Goal: Find specific page/section: Find specific page/section

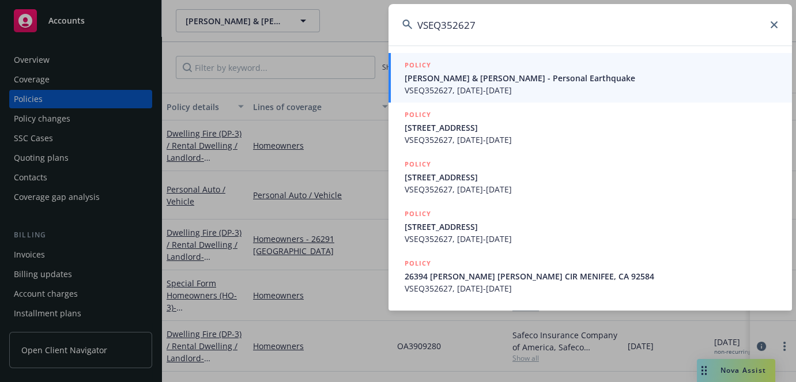
type input "VSEQ352627"
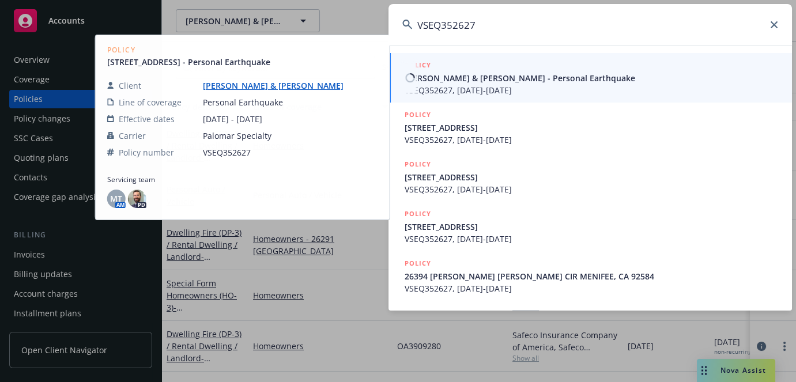
click at [466, 81] on span "[PERSON_NAME] & [PERSON_NAME] - Personal Earthquake" at bounding box center [592, 78] width 374 height 12
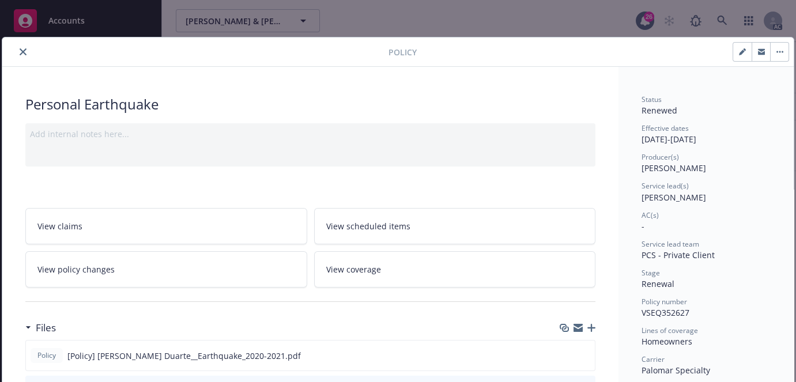
click at [20, 48] on icon "close" at bounding box center [23, 51] width 7 height 7
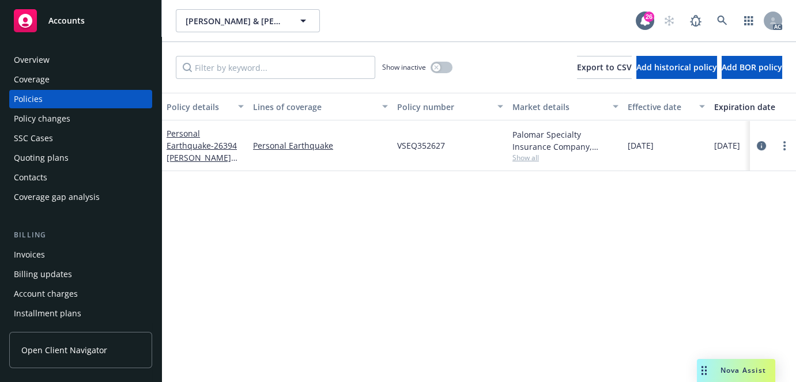
click at [26, 59] on div "Overview" at bounding box center [32, 60] width 36 height 18
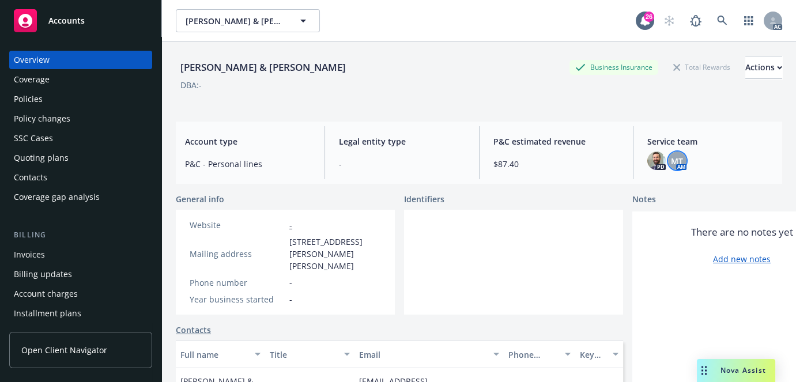
click at [671, 162] on span "MT" at bounding box center [677, 161] width 12 height 12
click at [721, 23] on link at bounding box center [722, 20] width 23 height 23
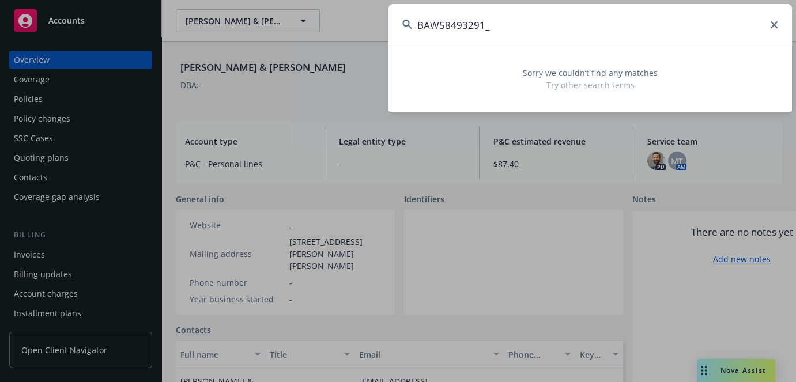
drag, startPoint x: 507, startPoint y: 34, endPoint x: 484, endPoint y: 31, distance: 23.8
click at [484, 31] on input "BAW58493291_" at bounding box center [591, 25] width 404 height 42
type input "BAW58493291"
